Goal: Check status

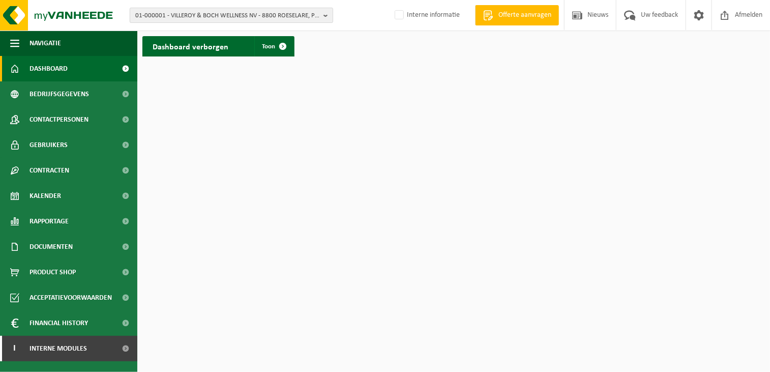
click at [214, 19] on span "01-000001 - VILLEROY & BOCH WELLNESS NV - 8800 ROESELARE, POPULIERSTRAAT 1" at bounding box center [227, 15] width 184 height 15
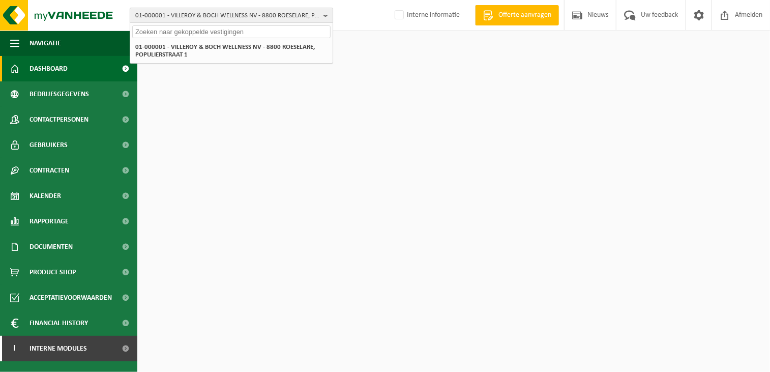
paste input "01-089540"
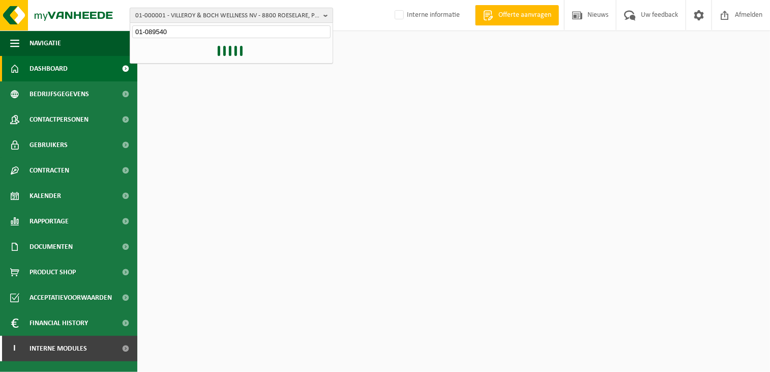
type input "01-089540"
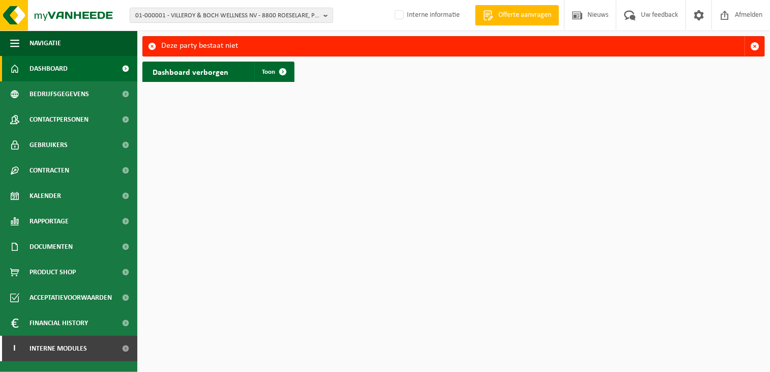
click at [384, 151] on html "01-000001 - VILLEROY & BOCH WELLNESS NV - 8800 ROESELARE, POPULIERSTRAAT 1 01-0…" at bounding box center [385, 186] width 770 height 372
click at [173, 14] on span "01-000001 - VILLEROY & BOCH WELLNESS NV - 8800 ROESELARE, POPULIERSTRAAT 1" at bounding box center [227, 15] width 184 height 15
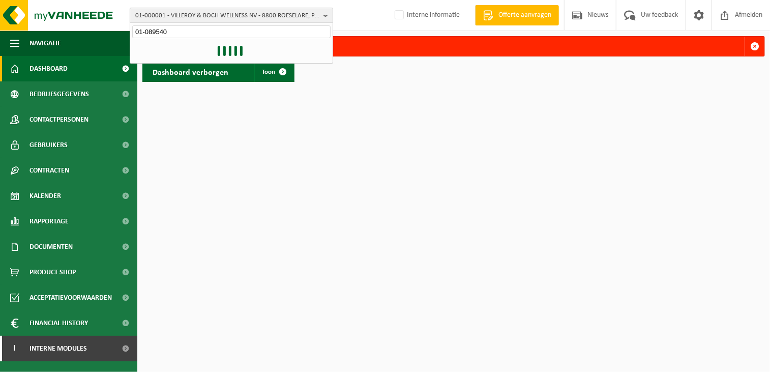
type input "01-089540"
